Goal: Unclear

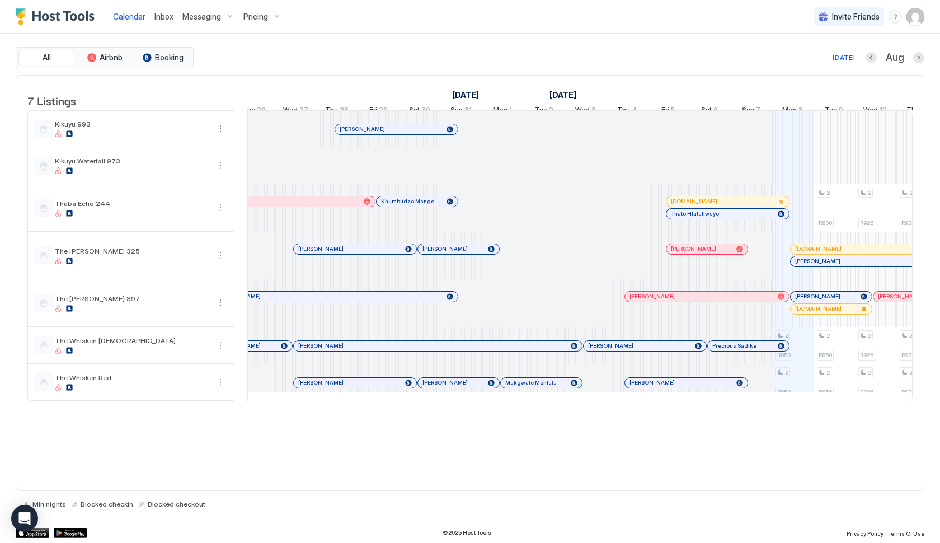
scroll to position [0, 903]
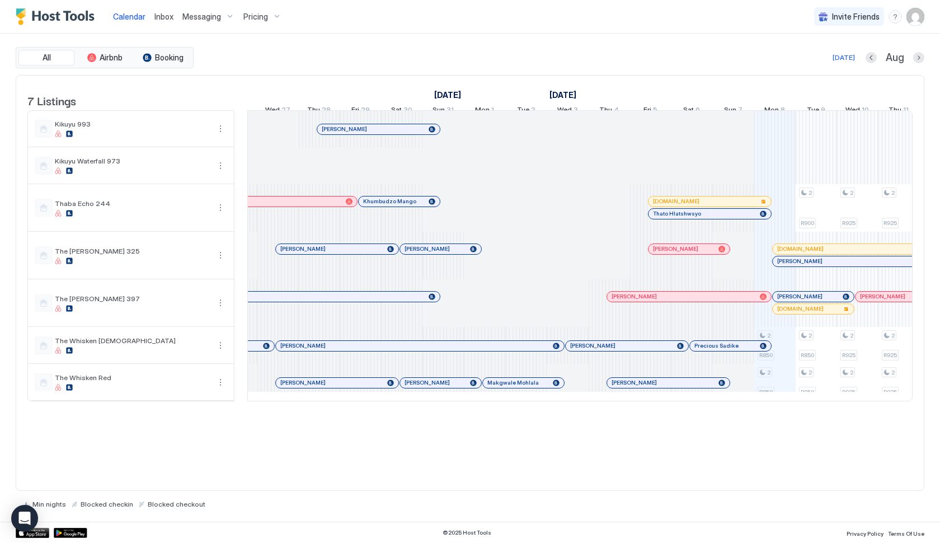
click at [674, 218] on div at bounding box center [673, 213] width 9 height 9
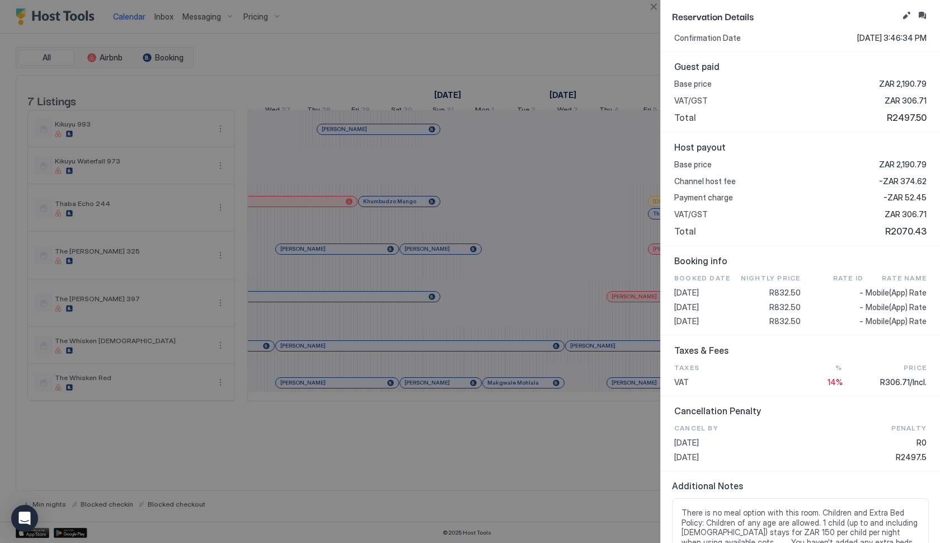
scroll to position [256, 0]
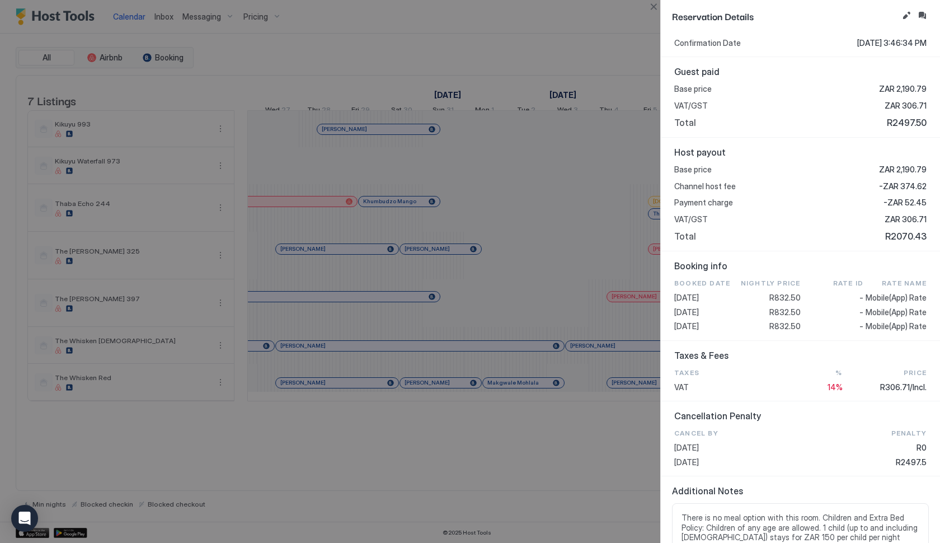
click at [564, 230] on div at bounding box center [470, 271] width 940 height 543
click at [650, 9] on button "Close" at bounding box center [653, 6] width 13 height 13
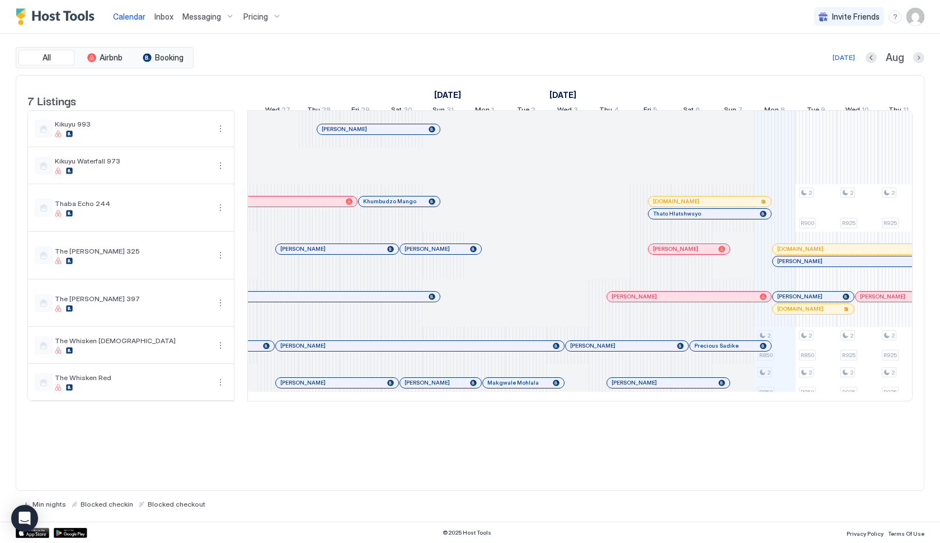
click at [684, 253] on div "[PERSON_NAME]" at bounding box center [688, 249] width 81 height 10
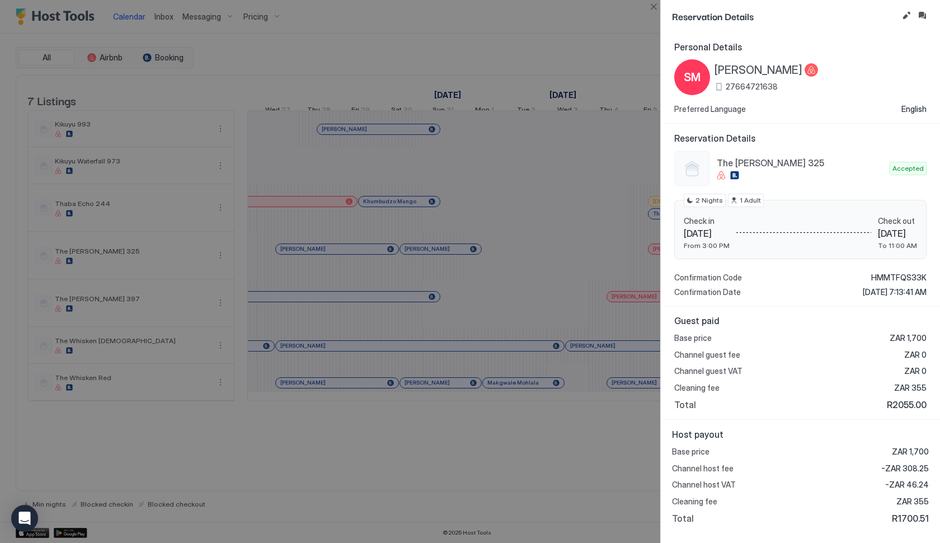
click at [518, 282] on div at bounding box center [470, 271] width 940 height 543
click at [656, 10] on button "Close" at bounding box center [653, 6] width 13 height 13
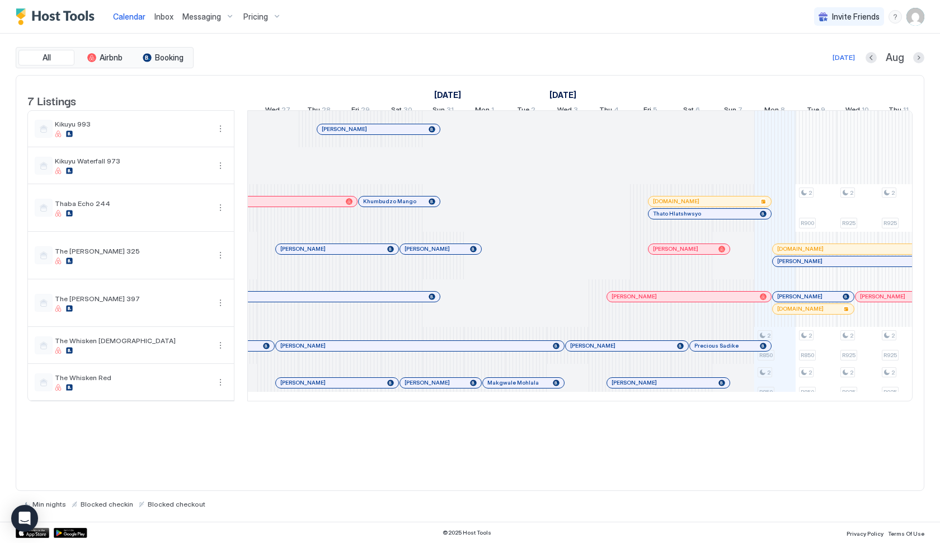
click at [681, 254] on div "[PERSON_NAME]" at bounding box center [688, 249] width 81 height 10
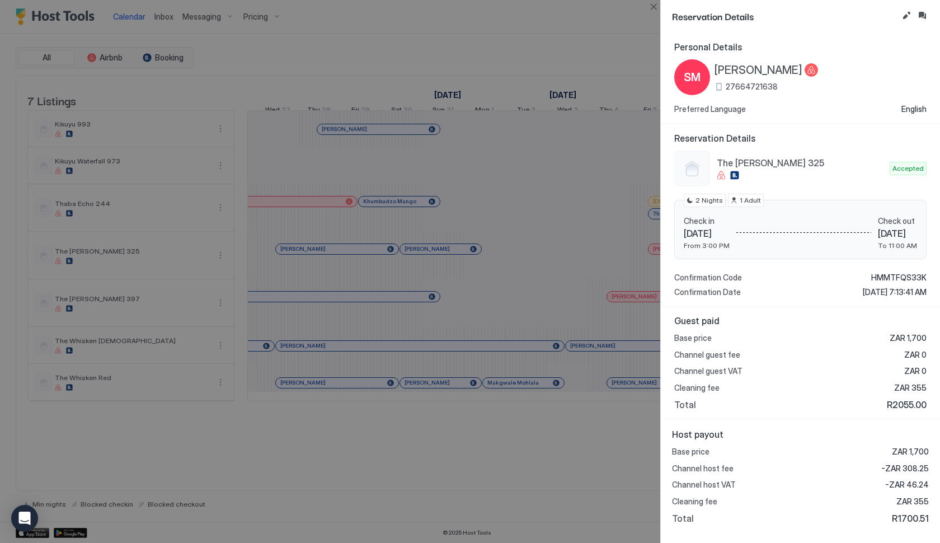
click at [608, 219] on div at bounding box center [470, 271] width 940 height 543
click at [649, 7] on button "Close" at bounding box center [653, 6] width 13 height 13
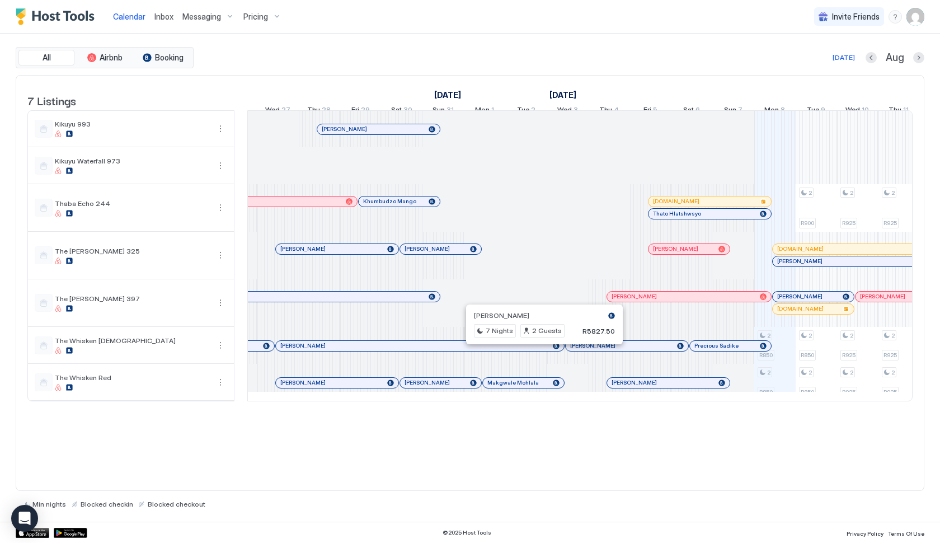
click at [532, 350] on div at bounding box center [532, 345] width 9 height 9
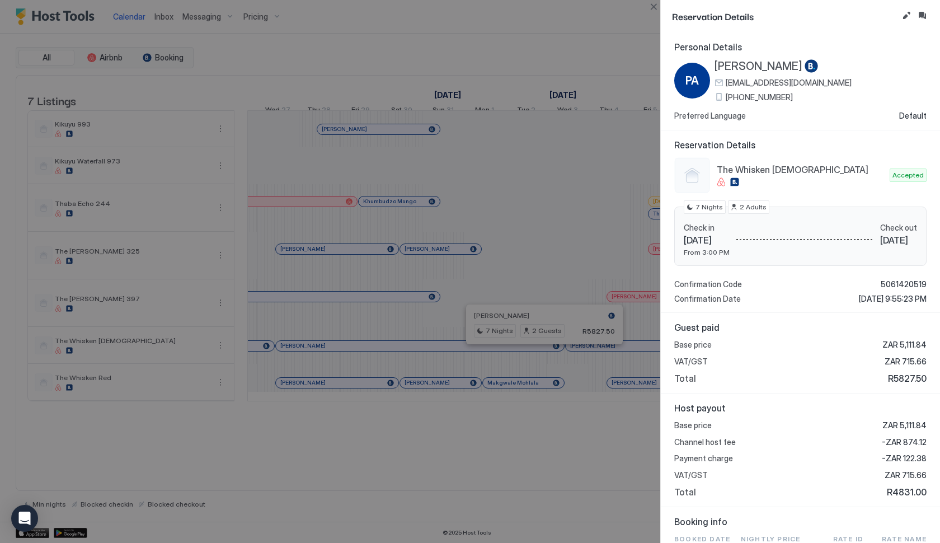
click at [532, 357] on div at bounding box center [470, 271] width 940 height 543
click at [581, 356] on div at bounding box center [470, 271] width 940 height 543
click at [648, 45] on div at bounding box center [470, 271] width 940 height 543
click at [653, 5] on button "Close" at bounding box center [653, 6] width 13 height 13
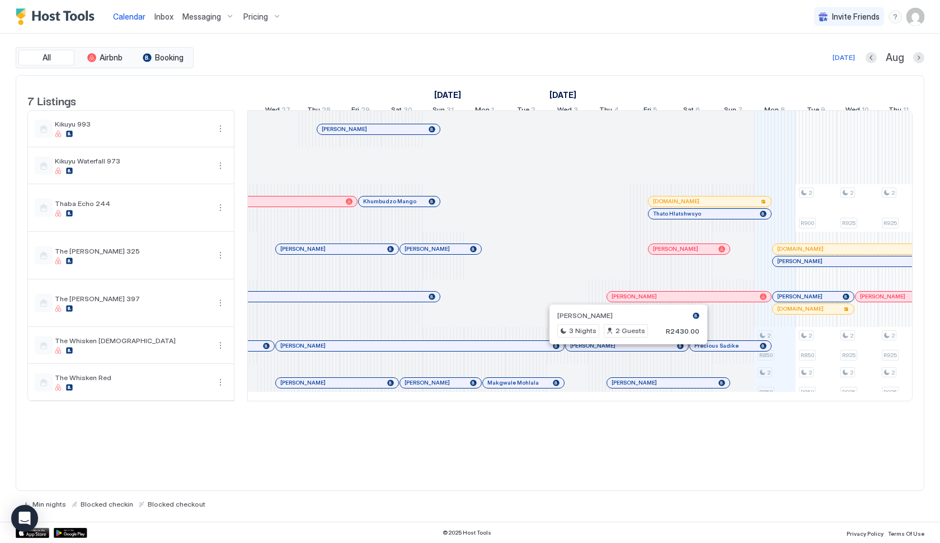
click at [624, 350] on div at bounding box center [623, 345] width 9 height 9
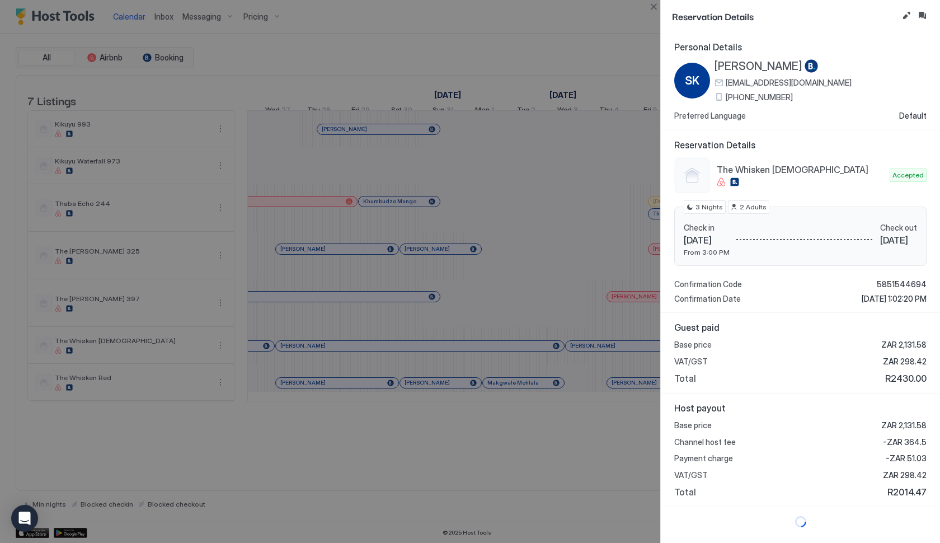
click at [586, 273] on div at bounding box center [470, 271] width 940 height 543
click at [652, 10] on button "Close" at bounding box center [653, 6] width 13 height 13
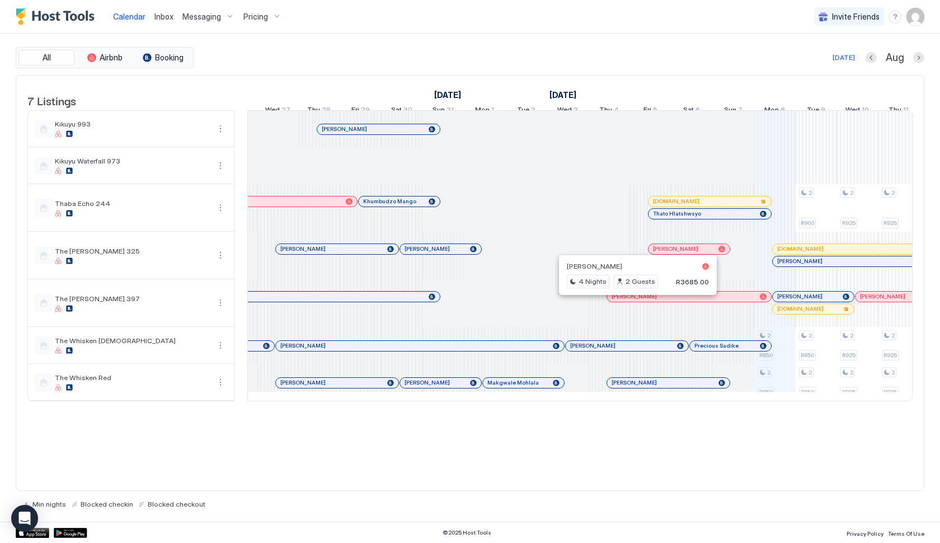
click at [633, 301] on div at bounding box center [633, 296] width 9 height 9
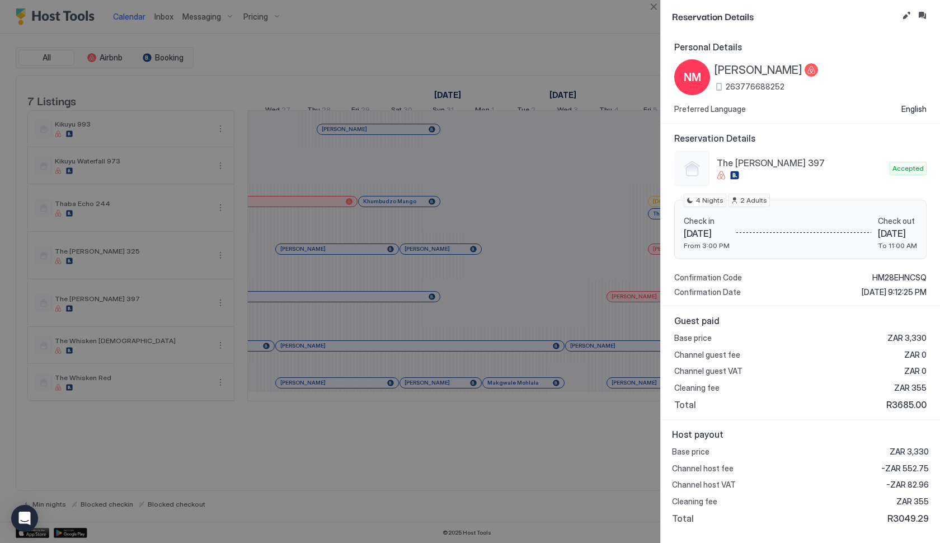
click at [407, 342] on div at bounding box center [470, 271] width 940 height 543
click at [650, 8] on button "Close" at bounding box center [653, 6] width 13 height 13
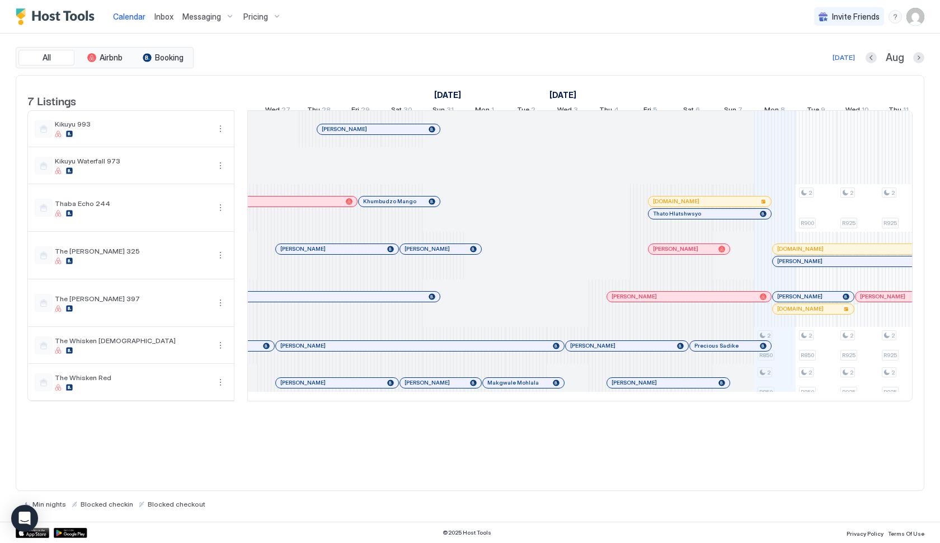
click at [638, 300] on div "[PERSON_NAME]" at bounding box center [689, 296] width 164 height 10
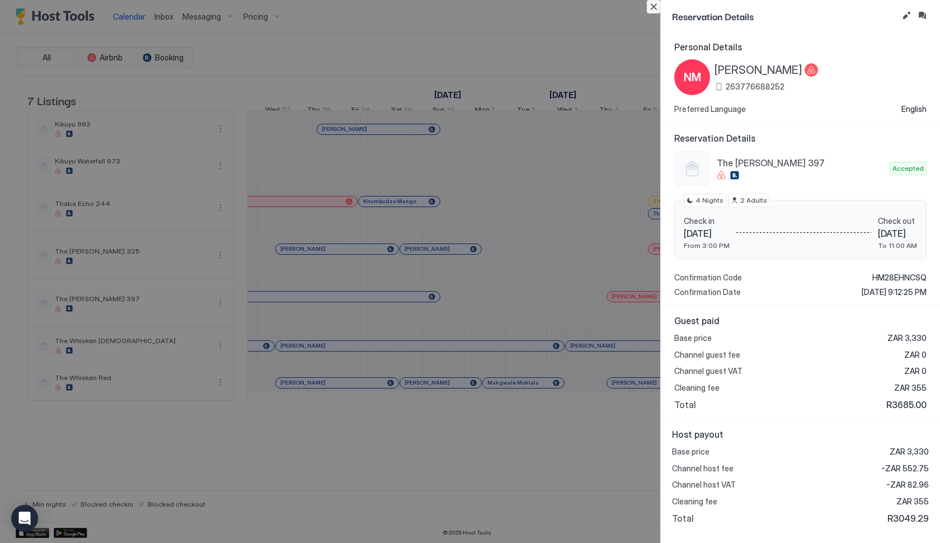
click at [652, 10] on button "Close" at bounding box center [653, 6] width 13 height 13
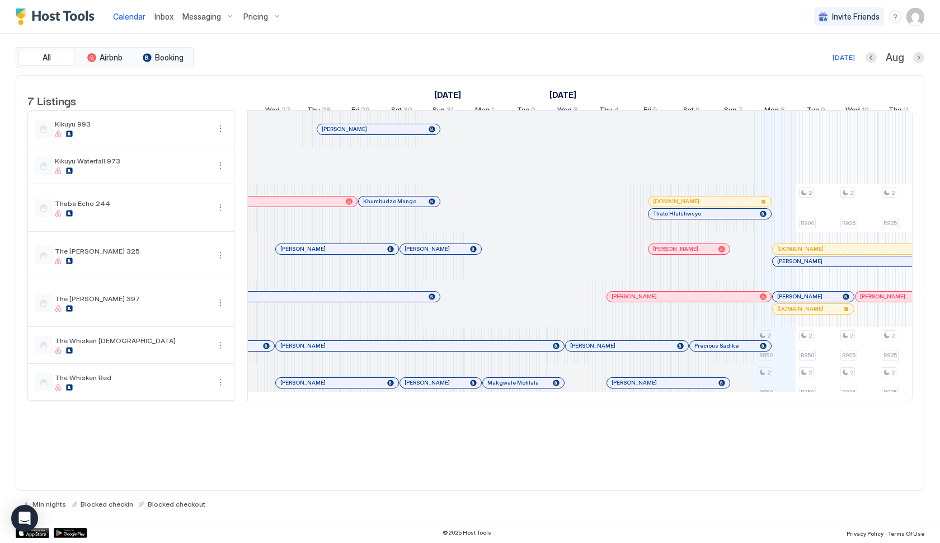
click at [474, 350] on div at bounding box center [473, 345] width 9 height 9
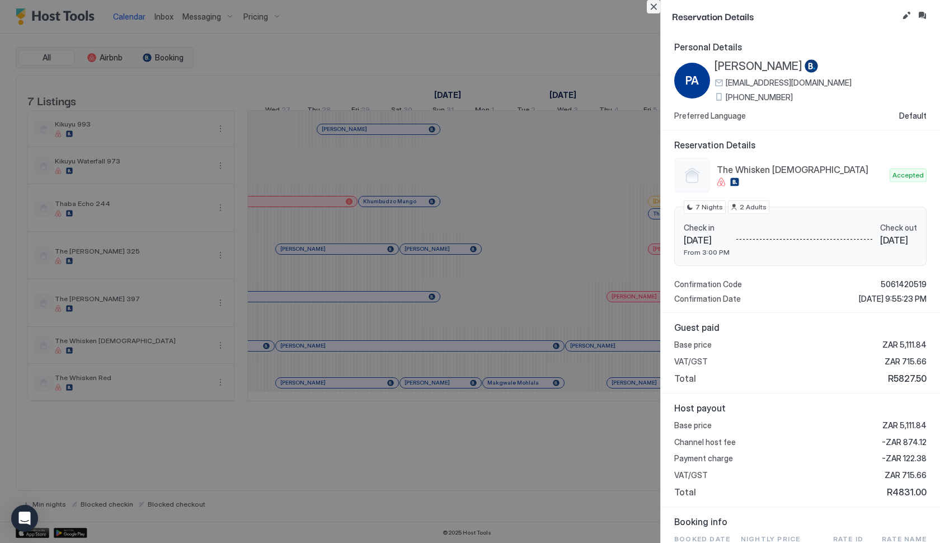
click at [653, 7] on button "Close" at bounding box center [653, 6] width 13 height 13
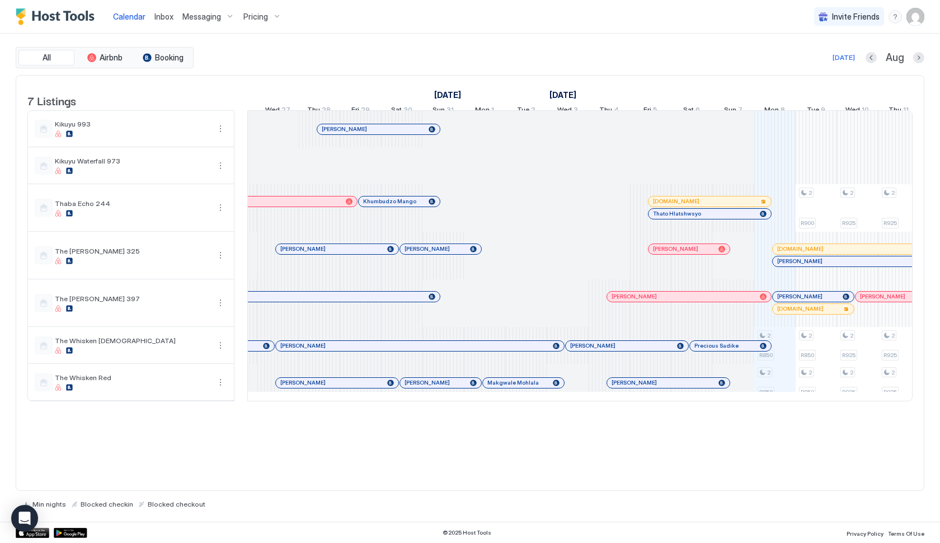
click at [588, 350] on div at bounding box center [588, 345] width 9 height 9
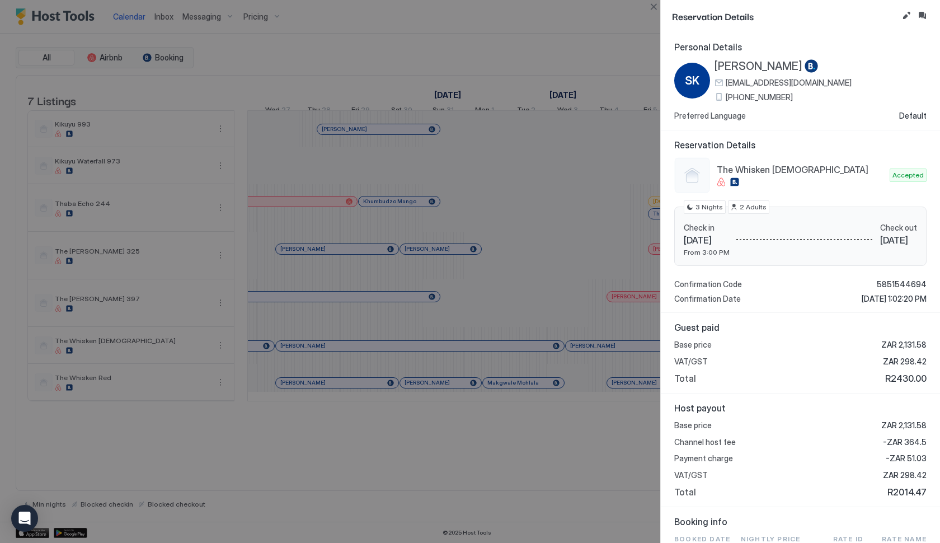
click at [582, 366] on div at bounding box center [470, 271] width 940 height 543
click at [653, 10] on button "Close" at bounding box center [653, 6] width 13 height 13
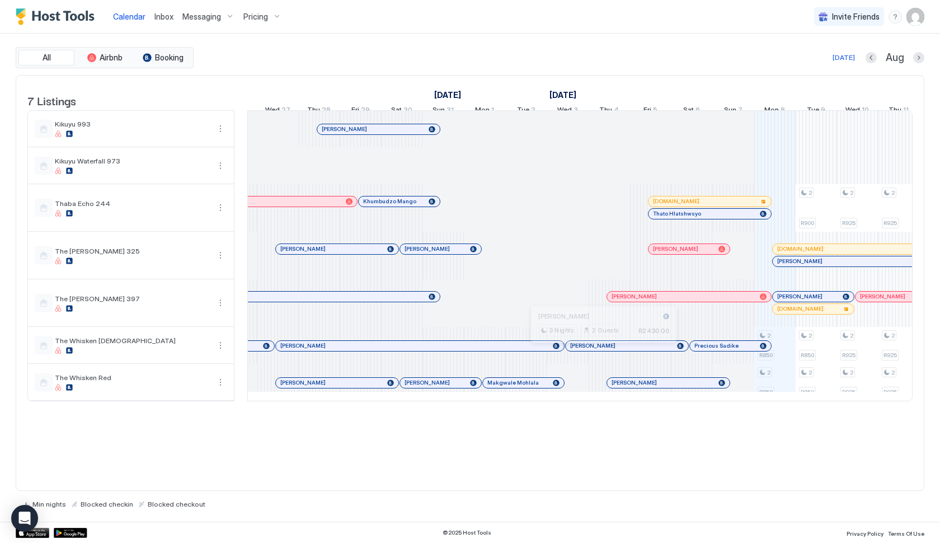
click at [599, 350] on div at bounding box center [599, 345] width 9 height 9
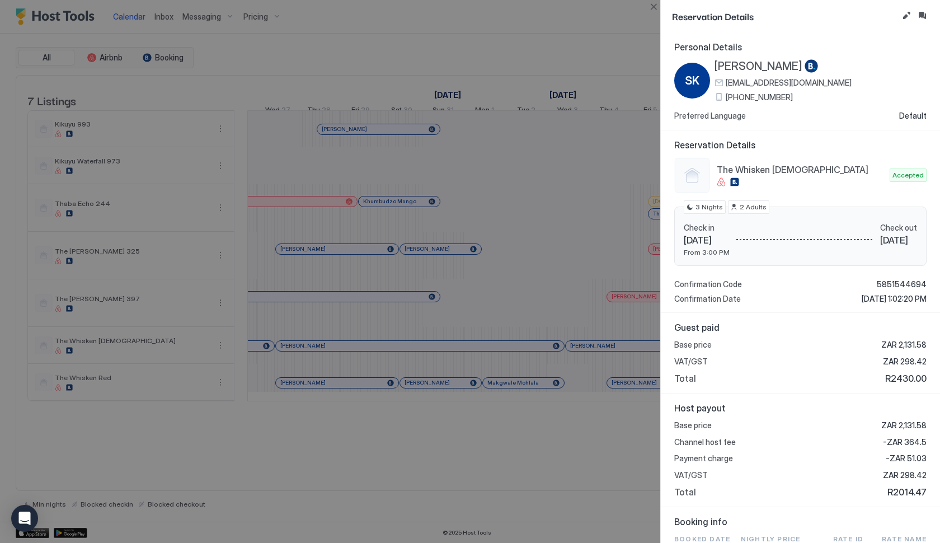
click at [570, 370] on div at bounding box center [470, 271] width 940 height 543
click at [654, 6] on button "Close" at bounding box center [653, 6] width 13 height 13
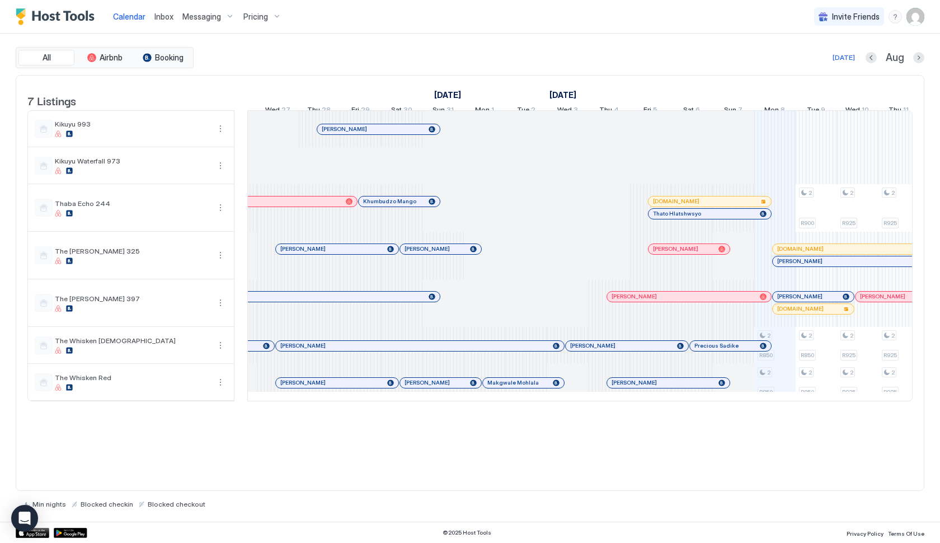
click at [724, 350] on div at bounding box center [724, 345] width 9 height 9
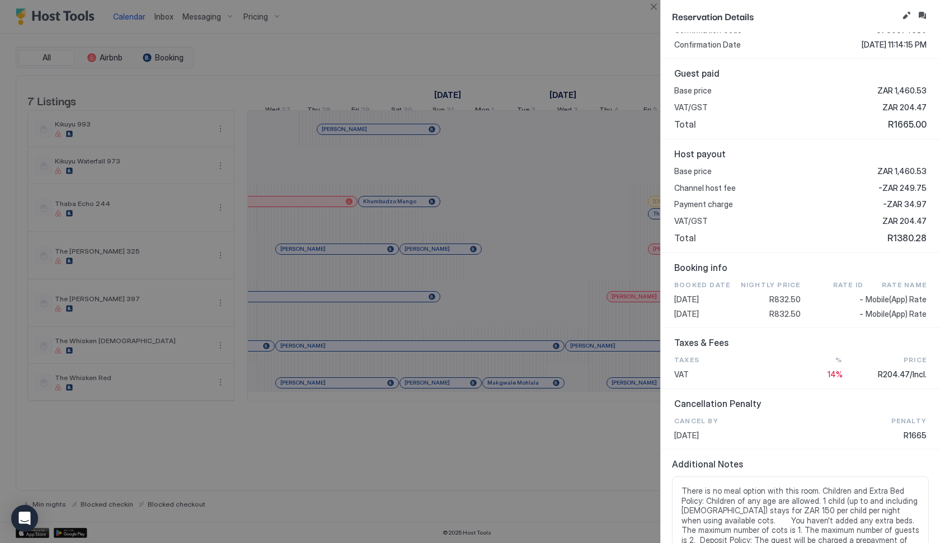
scroll to position [240, 0]
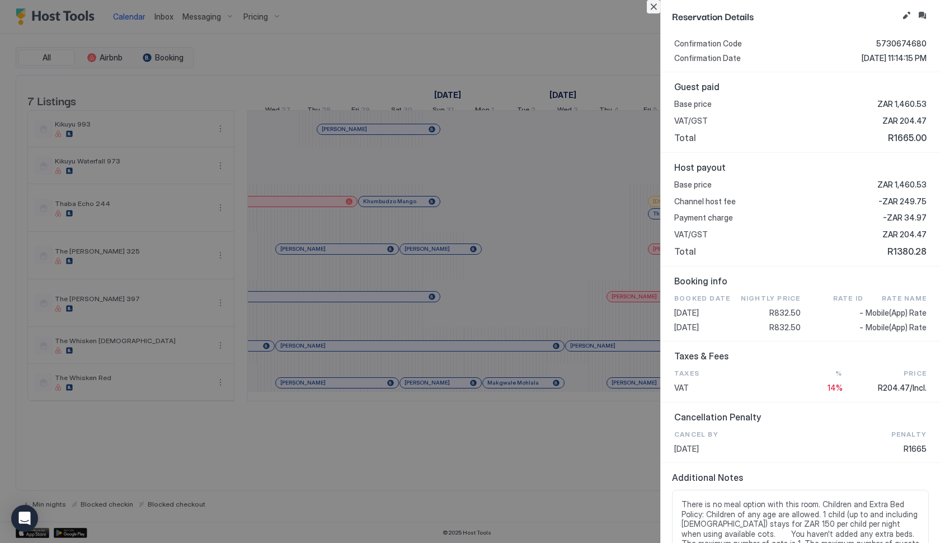
click at [655, 10] on button "Close" at bounding box center [653, 6] width 13 height 13
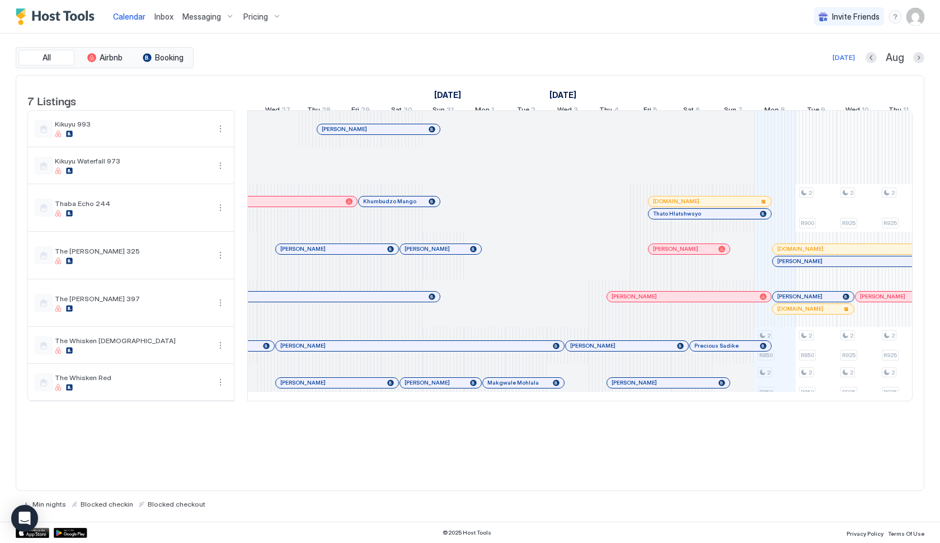
click at [507, 397] on div at bounding box center [526, 382] width 41 height 37
click at [507, 387] on div at bounding box center [506, 382] width 9 height 9
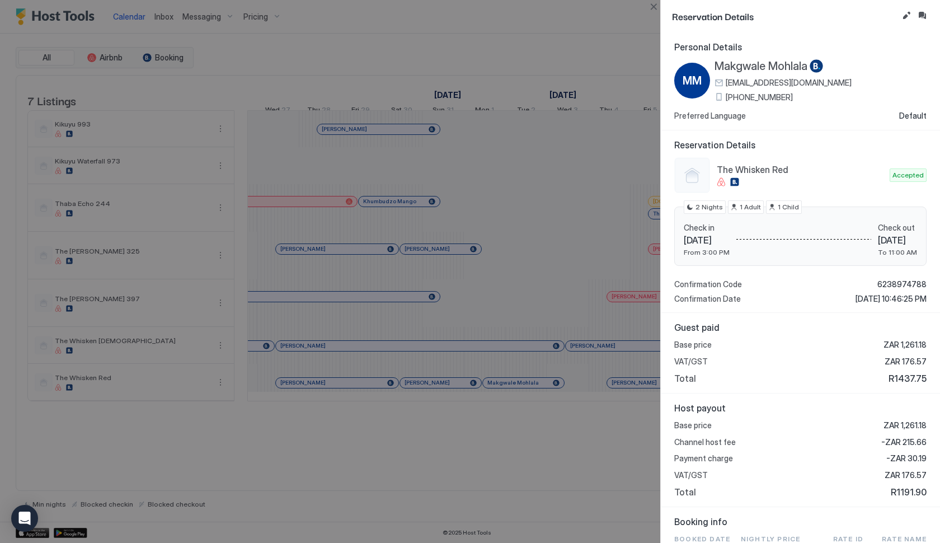
scroll to position [4, 0]
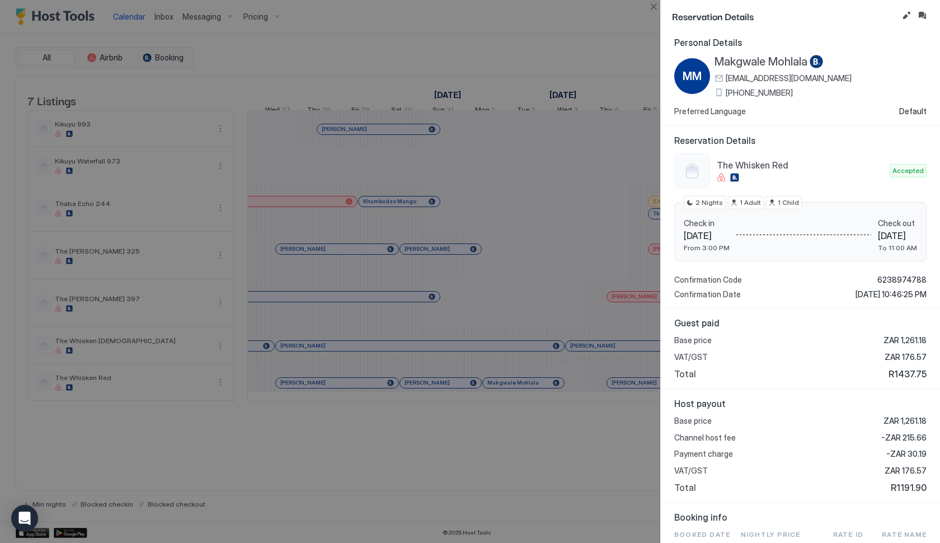
click at [569, 438] on div at bounding box center [470, 271] width 940 height 543
click at [653, 5] on button "Close" at bounding box center [653, 6] width 13 height 13
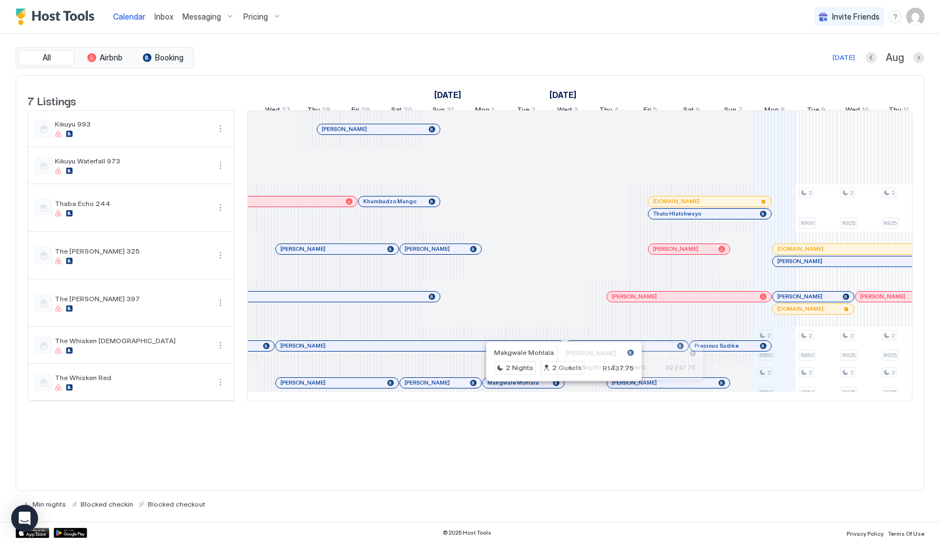
click at [625, 387] on div at bounding box center [625, 382] width 9 height 9
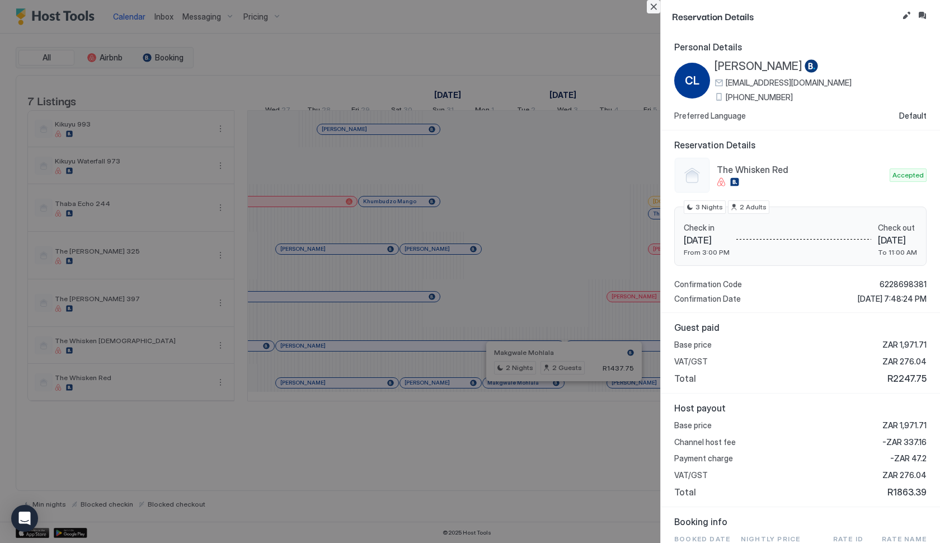
click at [652, 10] on button "Close" at bounding box center [653, 6] width 13 height 13
